Goal: Complete application form

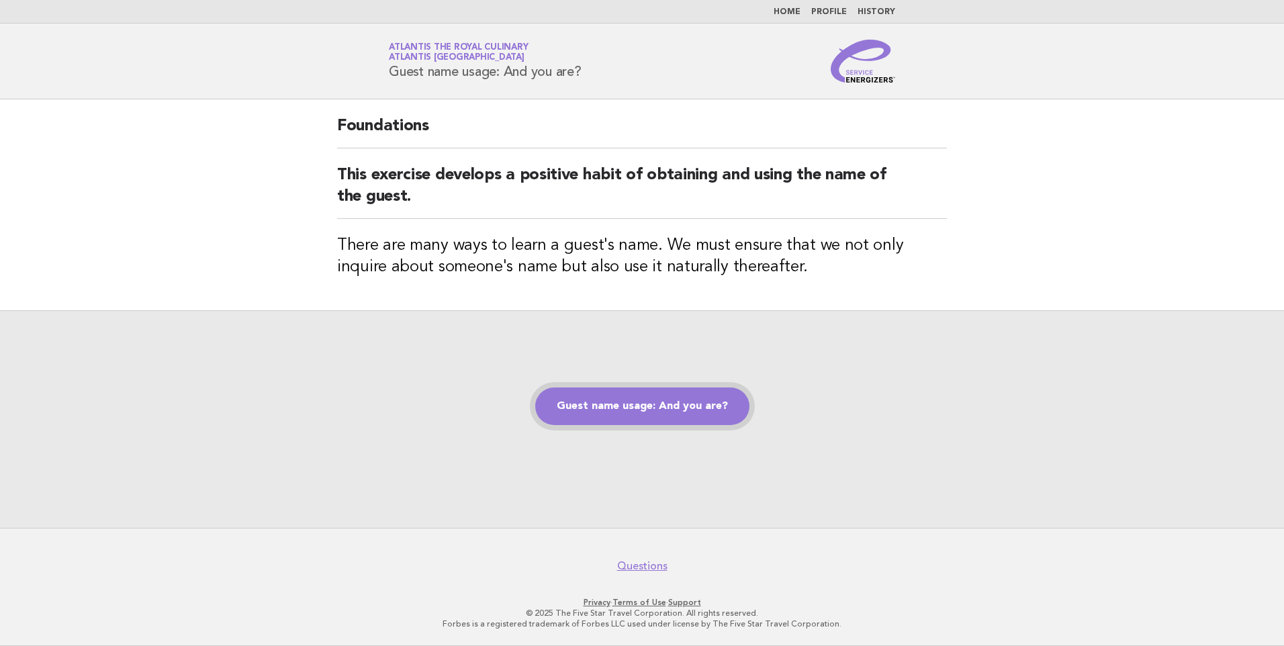
click at [557, 400] on link "Guest name usage: And you are?" at bounding box center [642, 406] width 214 height 38
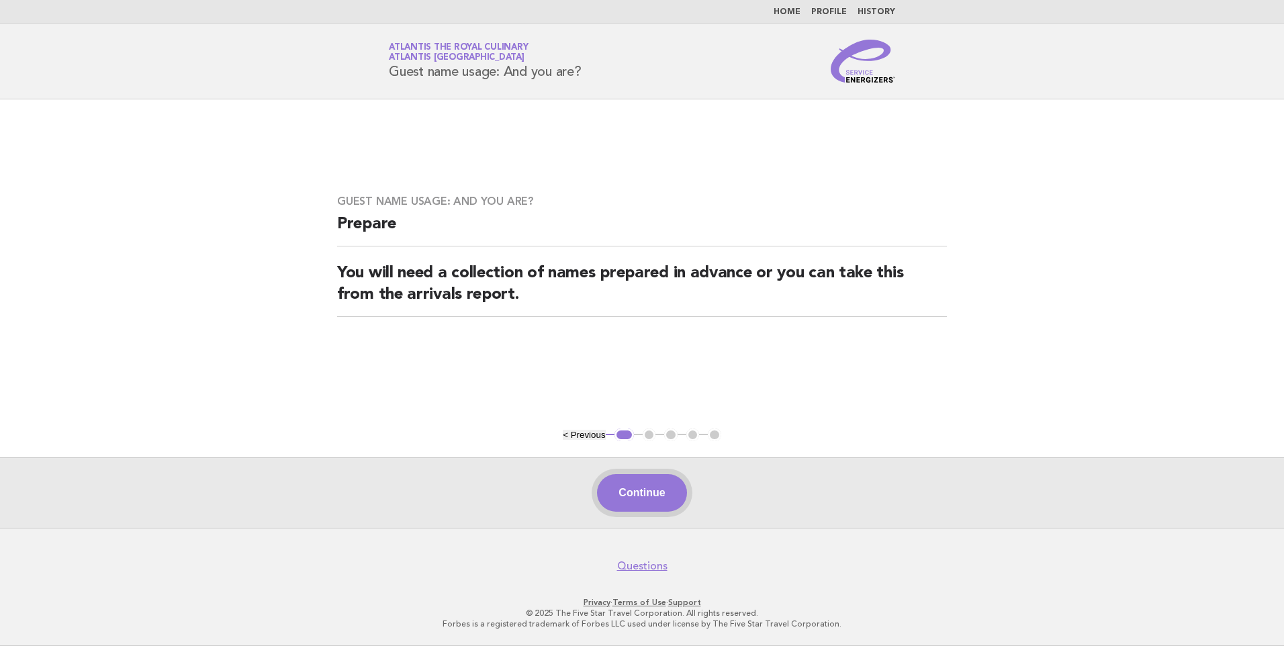
click at [632, 489] on button "Continue" at bounding box center [641, 493] width 89 height 38
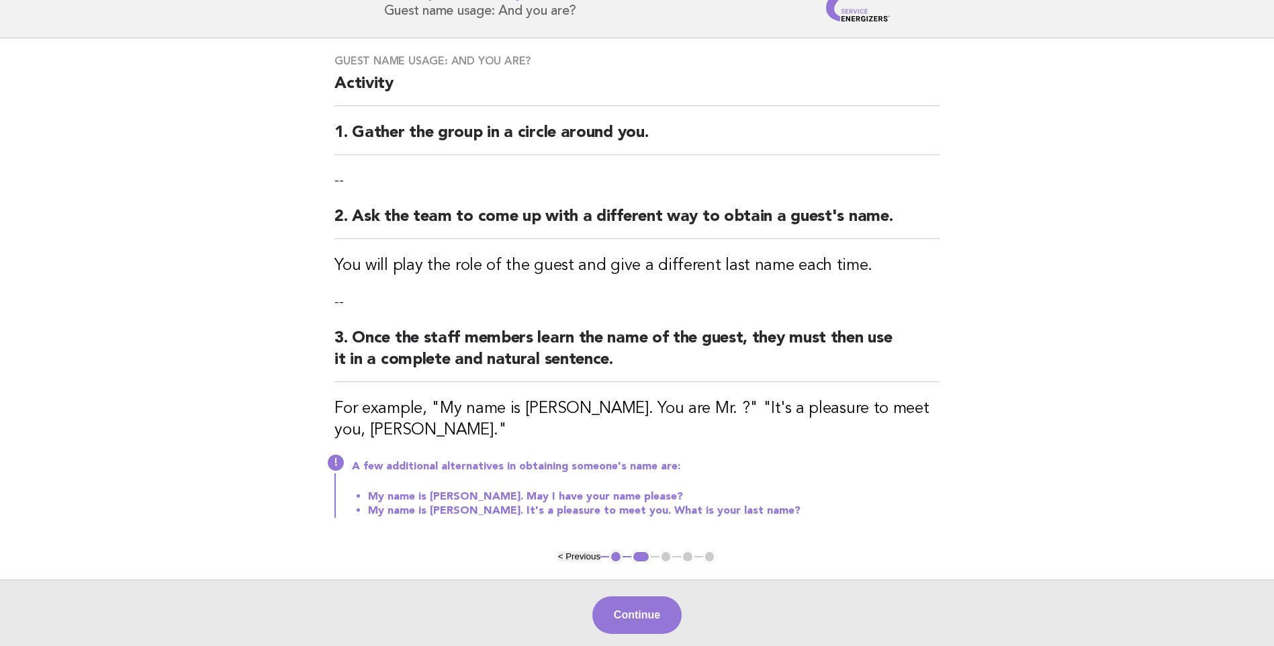
scroll to position [183, 0]
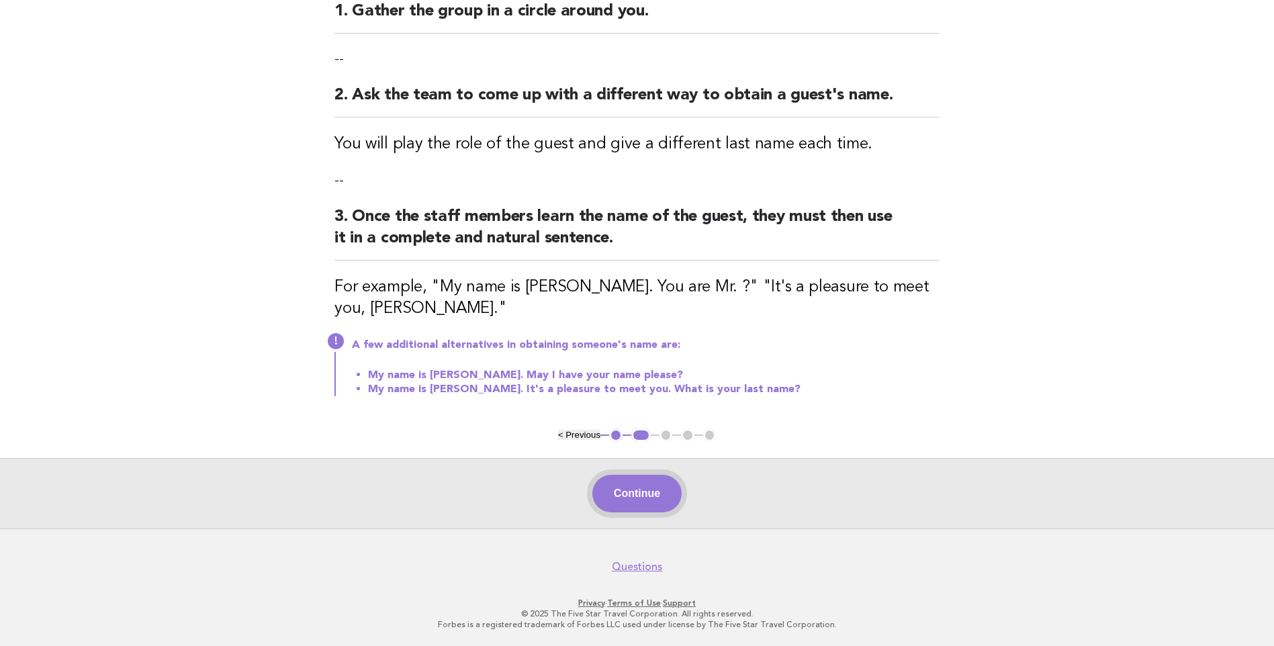
click at [651, 483] on button "Continue" at bounding box center [636, 494] width 89 height 38
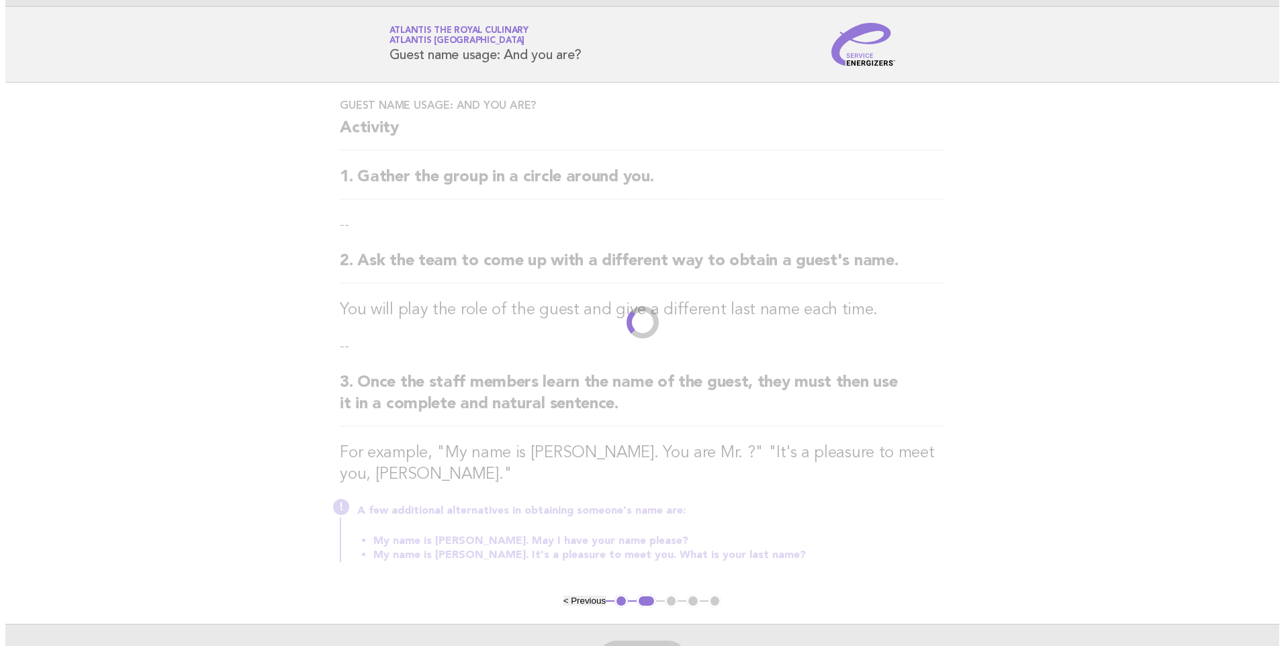
scroll to position [0, 0]
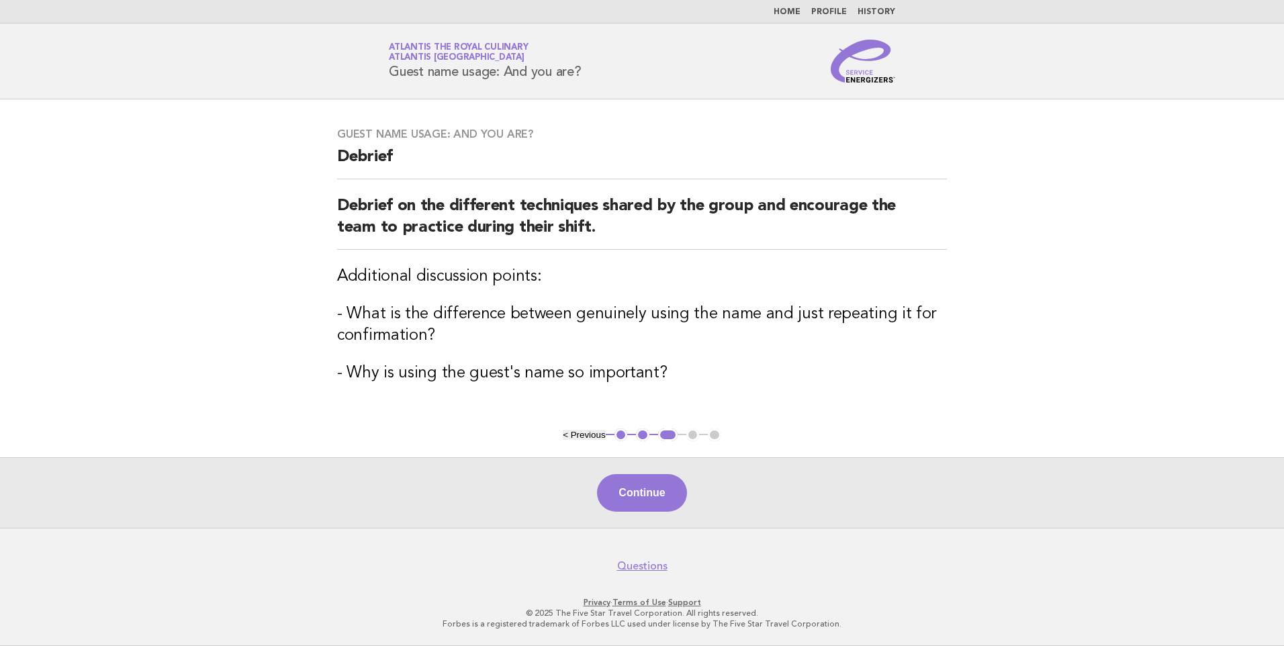
click at [651, 483] on button "Continue" at bounding box center [641, 493] width 89 height 38
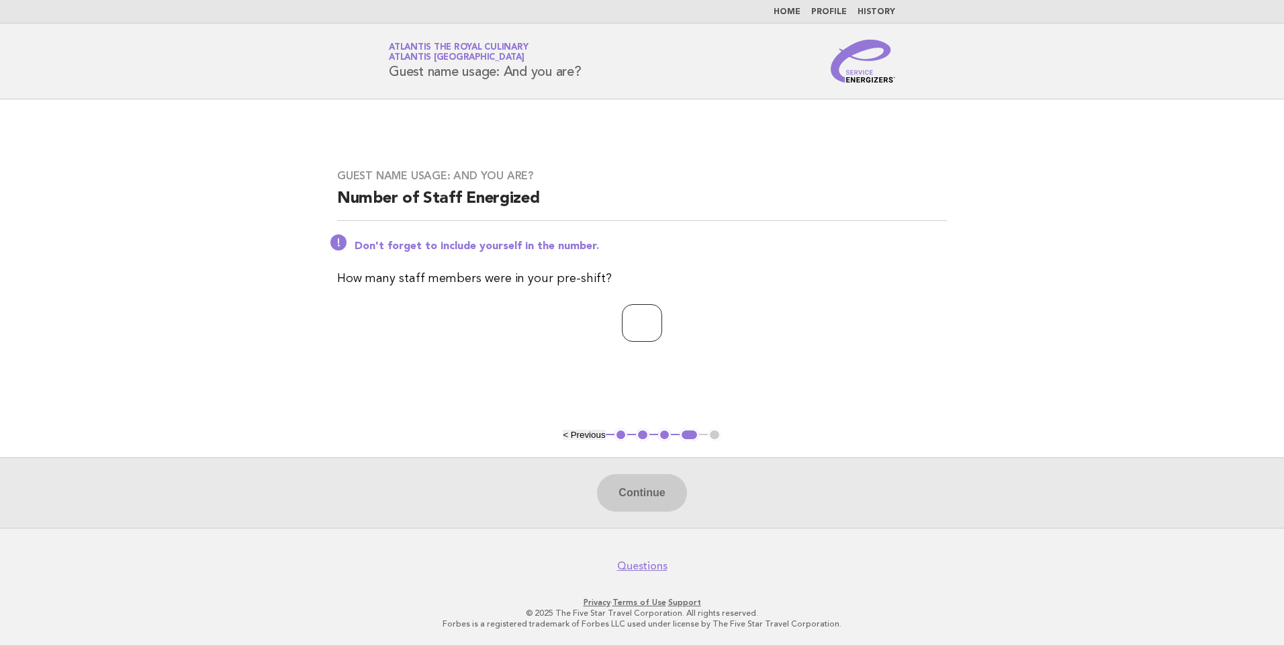
click at [622, 329] on input "number" at bounding box center [642, 323] width 40 height 38
type input "*"
click at [649, 487] on button "Continue" at bounding box center [641, 493] width 89 height 38
